Goal: Information Seeking & Learning: Get advice/opinions

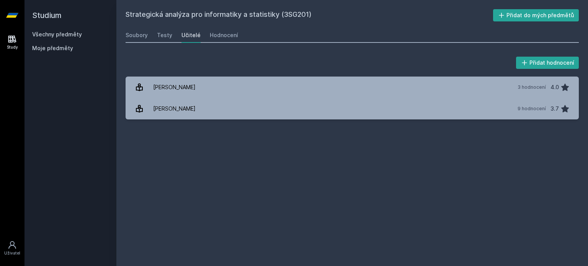
click at [178, 66] on div "Přidat hodnocení" at bounding box center [351, 62] width 453 height 15
drag, startPoint x: 177, startPoint y: 66, endPoint x: 173, endPoint y: 66, distance: 4.2
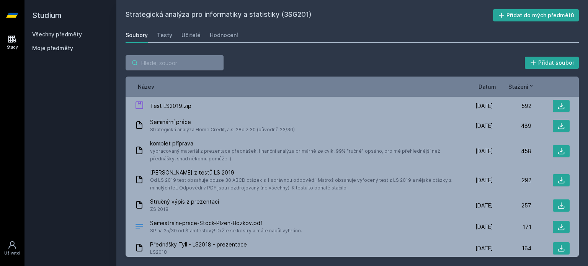
click at [173, 66] on input "search" at bounding box center [174, 62] width 98 height 15
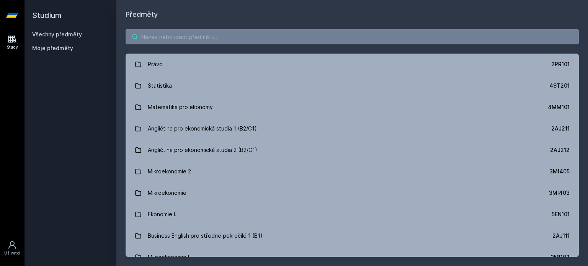
click at [167, 44] on input "search" at bounding box center [351, 36] width 453 height 15
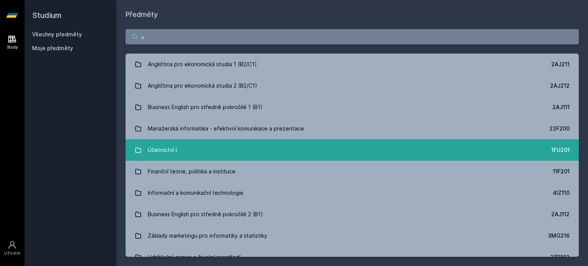
type input "u"
click at [162, 153] on div "Účetnictví I." at bounding box center [163, 149] width 31 height 15
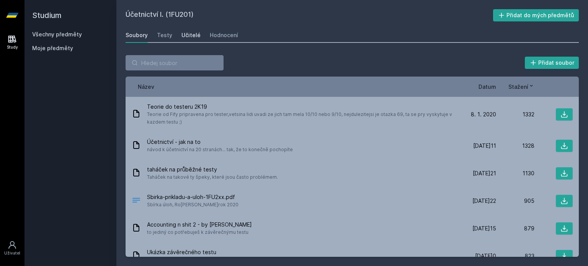
click at [189, 32] on div "Učitelé" at bounding box center [190, 35] width 19 height 8
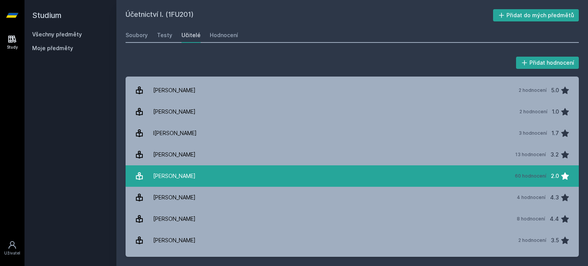
scroll to position [255, 0]
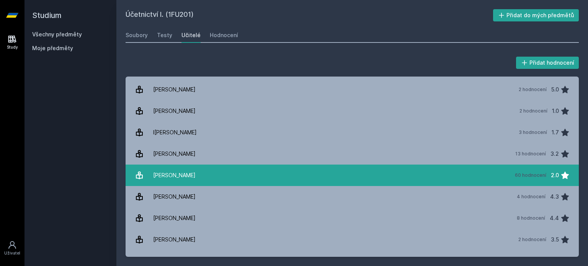
click at [321, 171] on link "Ja[PERSON_NAME] 60 hodnocení 2.0" at bounding box center [351, 175] width 453 height 21
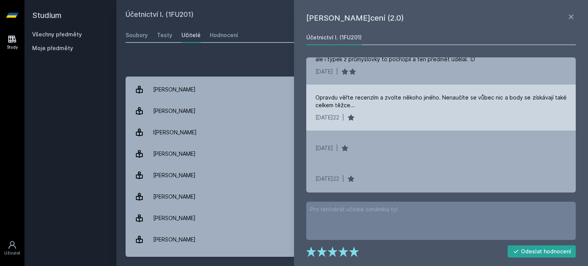
scroll to position [956, 0]
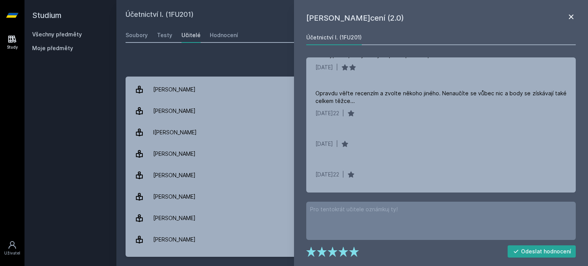
click at [570, 15] on icon at bounding box center [570, 16] width 9 height 9
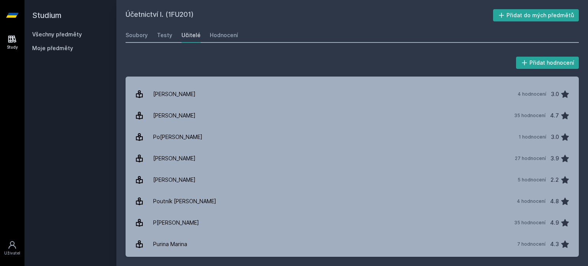
scroll to position [765, 0]
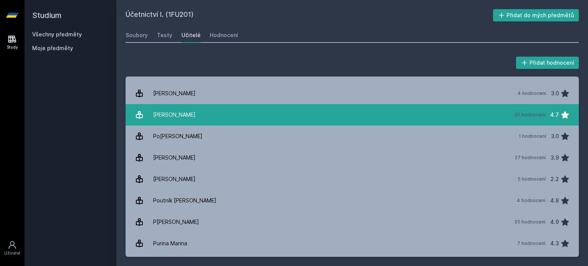
click at [205, 113] on link "Pe[PERSON_NAME] 35 hodnocení 4.7" at bounding box center [351, 114] width 453 height 21
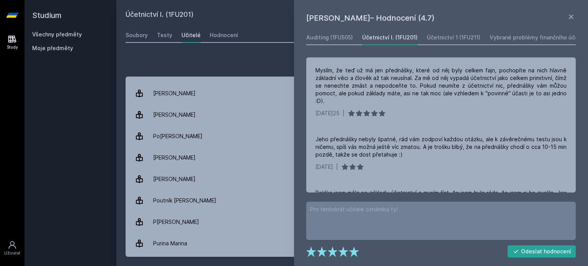
click at [249, 65] on div "Přidat hodnocení" at bounding box center [351, 62] width 453 height 15
click at [572, 16] on icon at bounding box center [571, 17] width 5 height 5
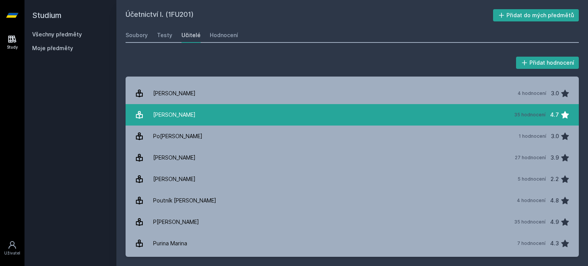
click at [246, 111] on link "Pe[PERSON_NAME] 35 hodnocení 4.7" at bounding box center [351, 114] width 453 height 21
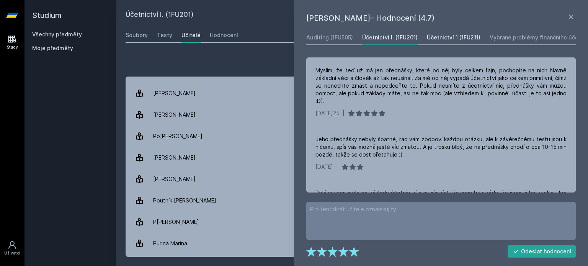
click at [464, 39] on div "Účetnictví 1 (1FU211)" at bounding box center [454, 38] width 54 height 8
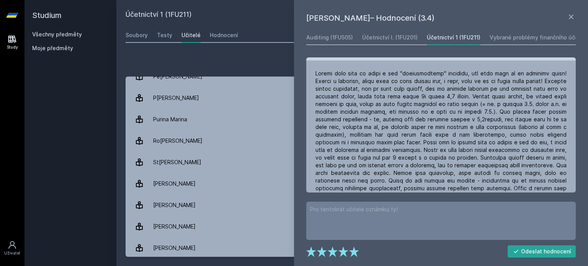
scroll to position [64, 0]
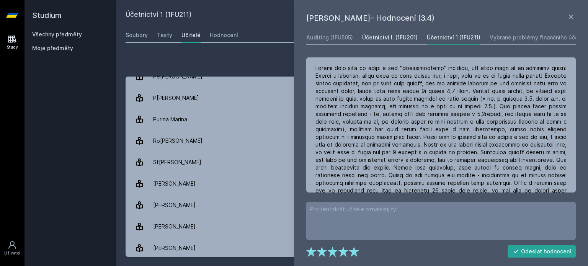
click at [412, 38] on div "Účetnictví I. (1FU201)" at bounding box center [389, 38] width 55 height 8
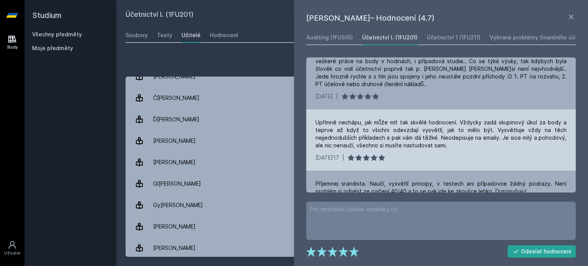
scroll to position [319, 0]
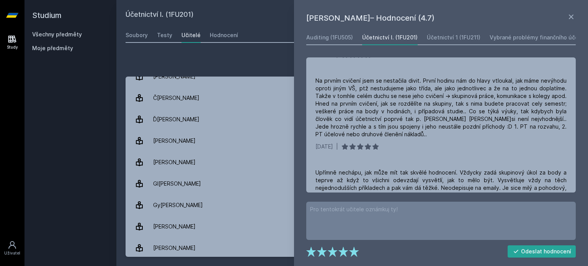
click at [573, 14] on icon at bounding box center [570, 16] width 9 height 9
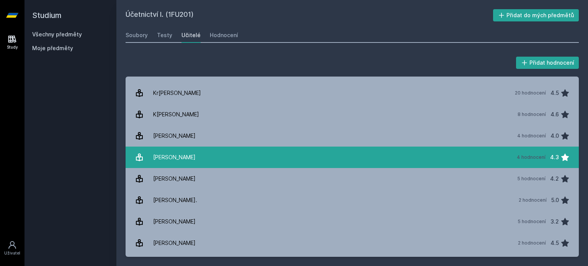
scroll to position [446, 0]
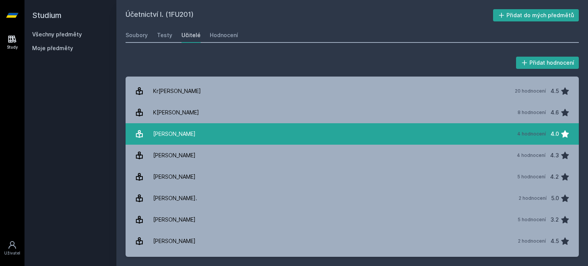
click at [285, 142] on link "[PERSON_NAME] 4 hodnocení 4.0" at bounding box center [351, 133] width 453 height 21
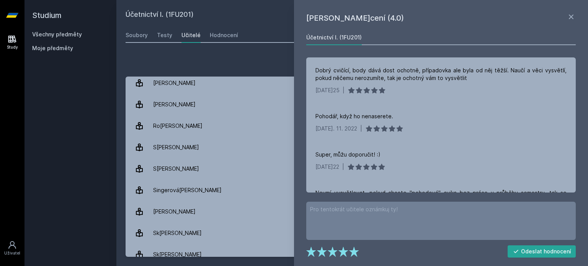
scroll to position [956, 0]
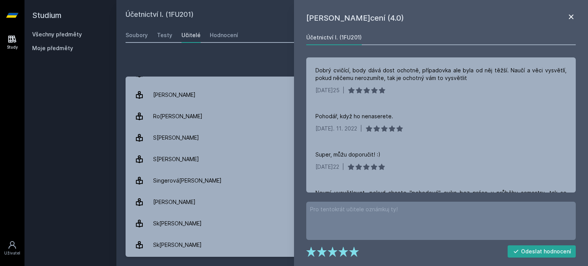
click at [572, 16] on icon at bounding box center [571, 17] width 5 height 5
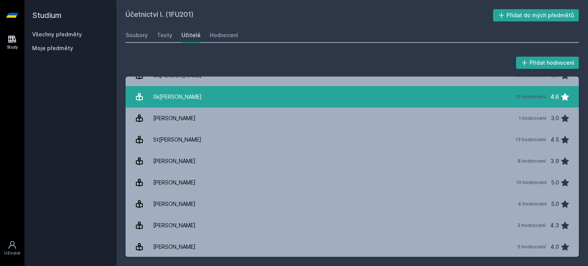
scroll to position [1105, 0]
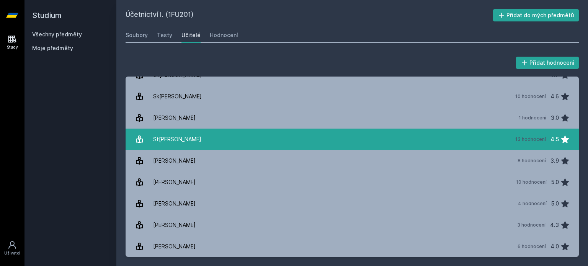
click at [300, 140] on link "St[PERSON_NAME] 13 hodnocení 4.5" at bounding box center [351, 139] width 453 height 21
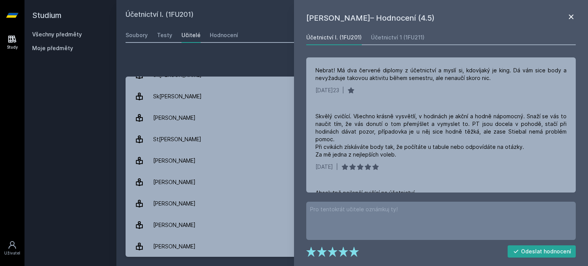
click at [571, 16] on icon at bounding box center [571, 17] width 5 height 5
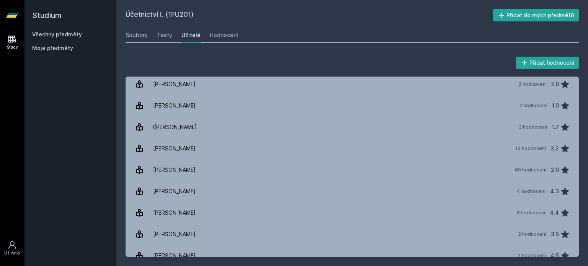
scroll to position [255, 0]
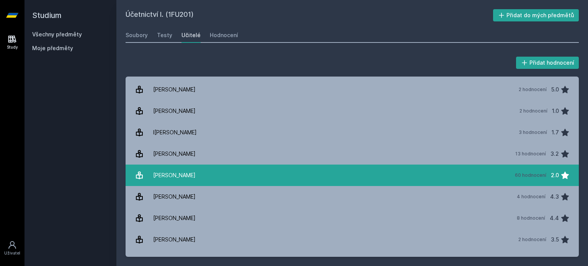
click at [222, 172] on link "Ja[PERSON_NAME] 60 hodnocení 2.0" at bounding box center [351, 175] width 453 height 21
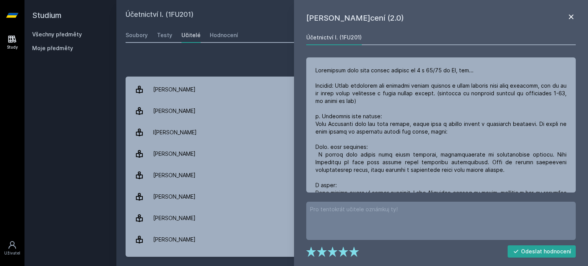
drag, startPoint x: 578, startPoint y: 18, endPoint x: 574, endPoint y: 16, distance: 3.9
click at [576, 18] on div "[PERSON_NAME] – Hodnocení (2.0) Účetnictví I. (1FU201) [DATE] | Ztráta času. Ho…" at bounding box center [441, 133] width 294 height 266
click at [572, 16] on icon at bounding box center [570, 16] width 9 height 9
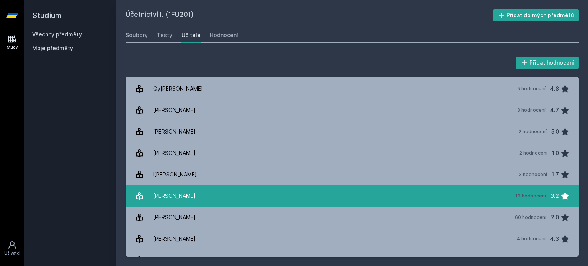
scroll to position [212, 0]
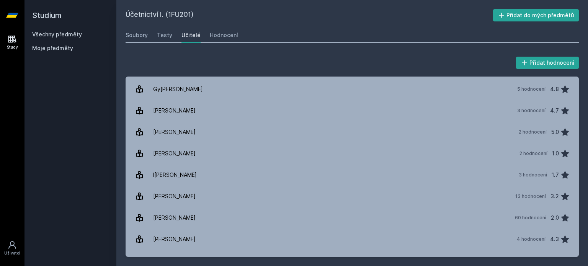
click at [230, 54] on div "Přidat hodnocení [PERSON_NAME] 3 hodnocení 5.0 [PERSON_NAME] 1 hodnocení 3.0 [P…" at bounding box center [351, 156] width 471 height 220
click at [263, 52] on div "Přidat hodnocení [PERSON_NAME] 3 hodnocení 5.0 [PERSON_NAME] 1 hodnocení 3.0 [P…" at bounding box center [351, 156] width 471 height 220
drag, startPoint x: 512, startPoint y: 0, endPoint x: 332, endPoint y: 56, distance: 187.9
click at [332, 56] on div "Přidat hodnocení" at bounding box center [351, 62] width 453 height 15
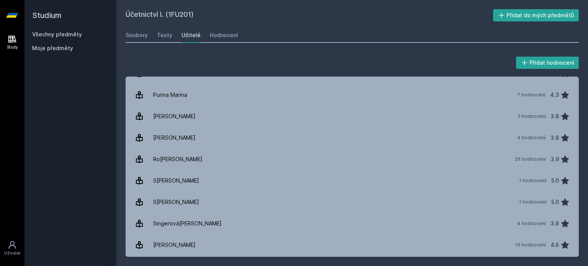
click at [158, 58] on div "Přidat hodnocení" at bounding box center [351, 62] width 453 height 15
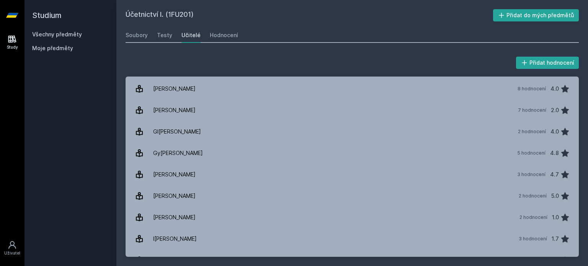
scroll to position [0, 0]
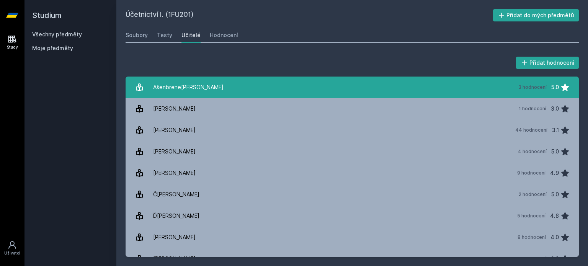
click at [186, 87] on div "Ašenbrene[PERSON_NAME]" at bounding box center [188, 87] width 70 height 15
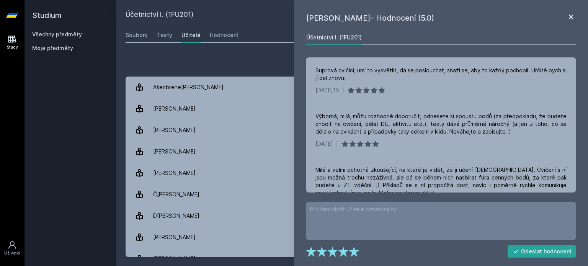
click at [572, 15] on icon at bounding box center [571, 17] width 5 height 5
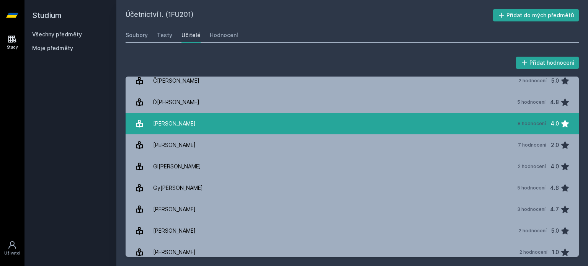
scroll to position [127, 0]
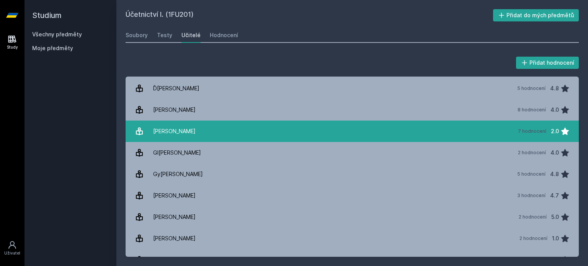
click at [266, 123] on link "Fi[PERSON_NAME] 7 hodnocení 2.0" at bounding box center [351, 131] width 453 height 21
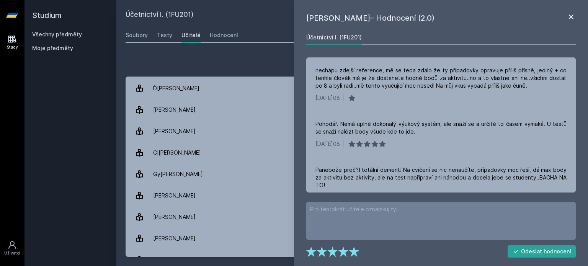
click at [572, 16] on icon at bounding box center [570, 16] width 9 height 9
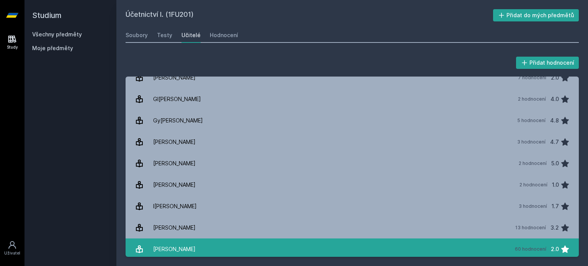
scroll to position [319, 0]
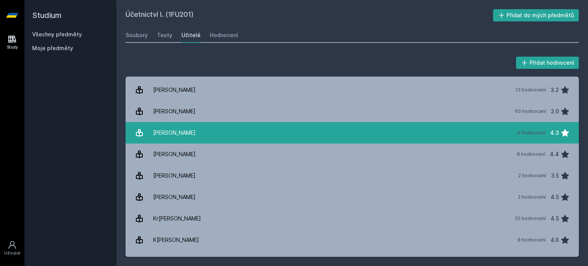
click at [216, 138] on link "[PERSON_NAME] 4 hodnocení 4.3" at bounding box center [351, 132] width 453 height 21
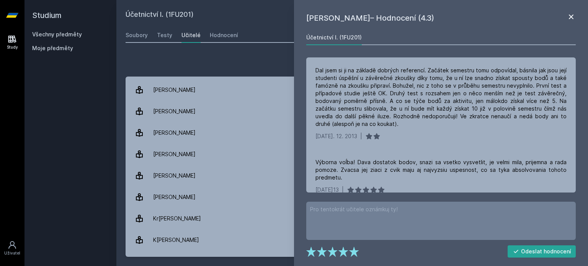
click at [572, 16] on icon at bounding box center [570, 16] width 9 height 9
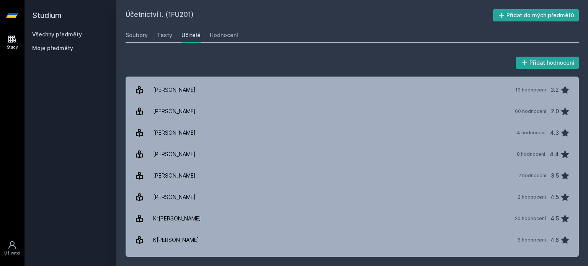
click at [272, 31] on div "Soubory Testy Učitelé Hodnocení" at bounding box center [351, 35] width 453 height 15
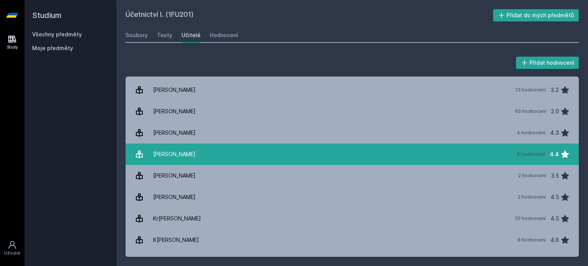
scroll to position [542, 0]
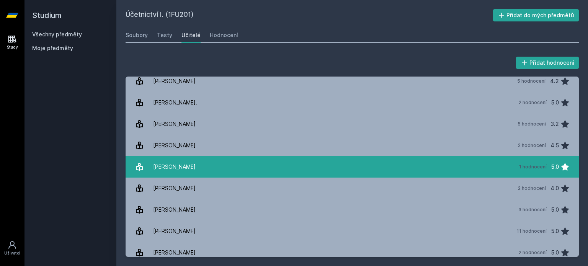
click at [222, 161] on link "[PERSON_NAME] 1 hodnocení 5.0" at bounding box center [351, 166] width 453 height 21
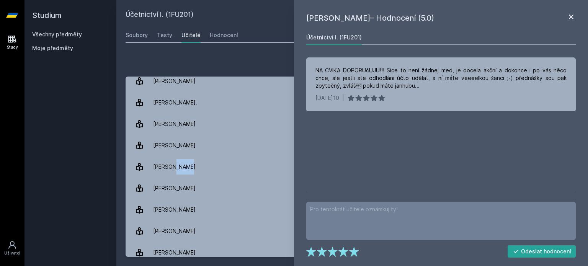
click at [571, 16] on icon at bounding box center [571, 17] width 5 height 5
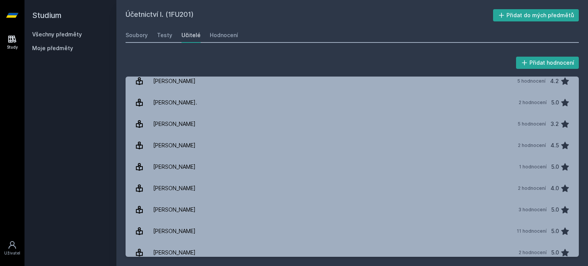
click at [171, 56] on div "Přidat hodnocení" at bounding box center [351, 62] width 453 height 15
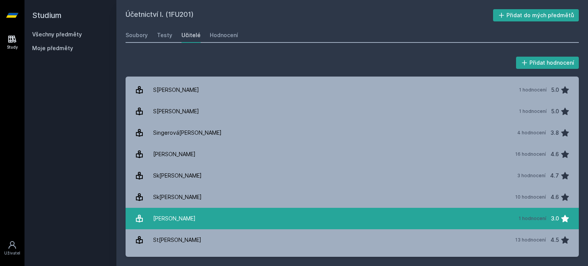
scroll to position [1105, 0]
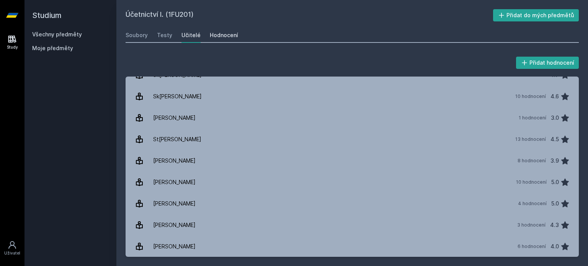
click at [226, 39] on div "Hodnocení" at bounding box center [224, 35] width 28 height 8
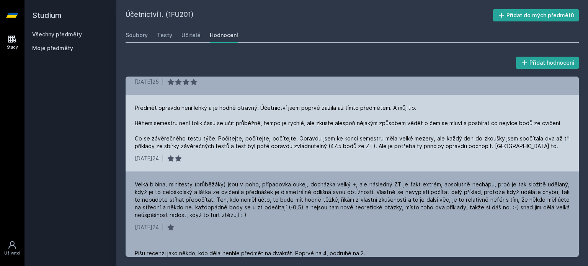
scroll to position [510, 0]
